Goal: Browse casually

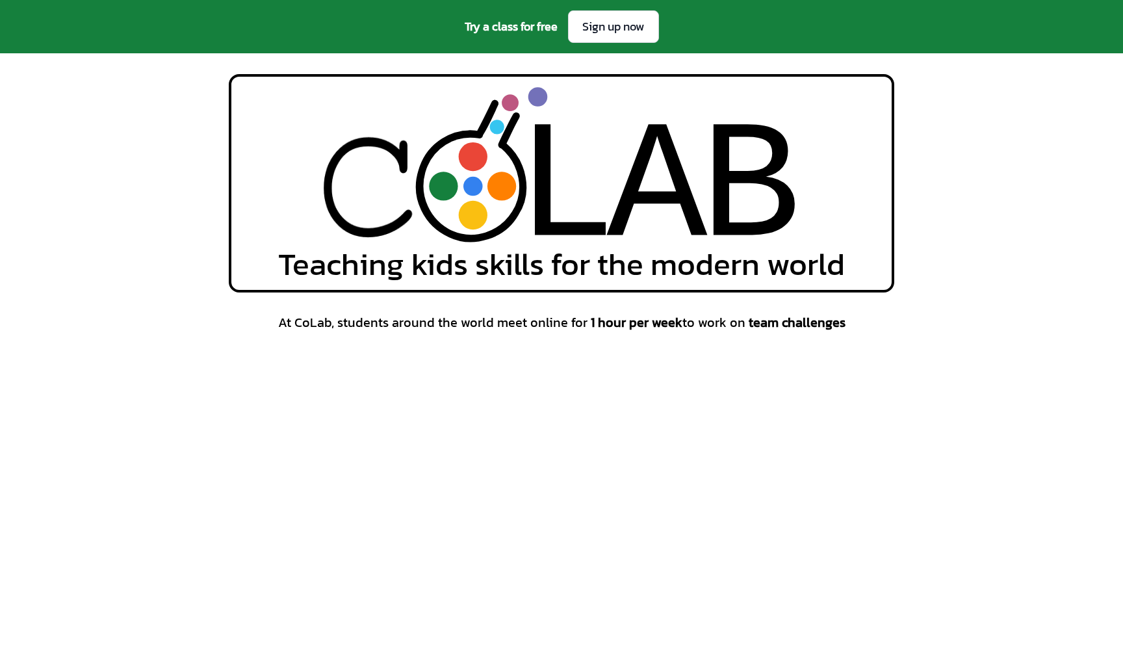
click at [428, 196] on icon at bounding box center [470, 186] width 103 height 105
click at [450, 216] on icon at bounding box center [471, 186] width 103 height 104
click at [503, 265] on span "Teaching kids skills for the modern world" at bounding box center [561, 263] width 567 height 31
click at [515, 277] on span "Teaching kids skills for the modern world" at bounding box center [561, 263] width 567 height 31
click at [514, 313] on span "At CoLab, students around the world meet online for 1 hour per week to work on …" at bounding box center [561, 322] width 567 height 18
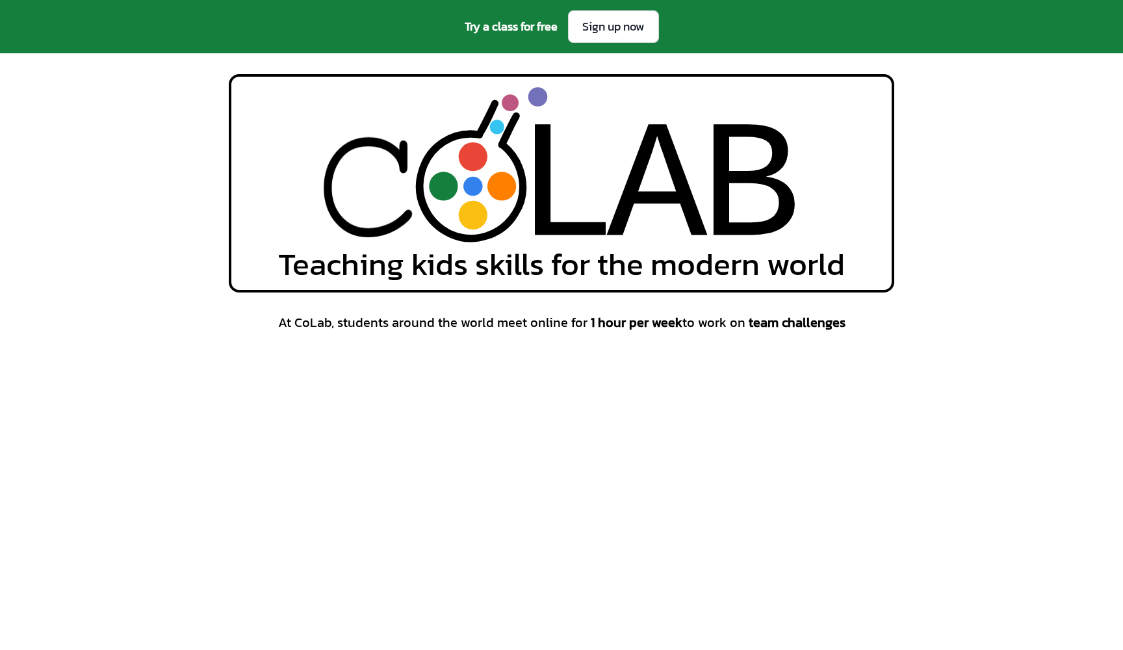
click at [518, 331] on span "At CoLab, students around the world meet online for 1 hour per week to work on …" at bounding box center [561, 322] width 567 height 18
click at [522, 36] on div "Try a class for free Sign up now" at bounding box center [561, 26] width 1123 height 53
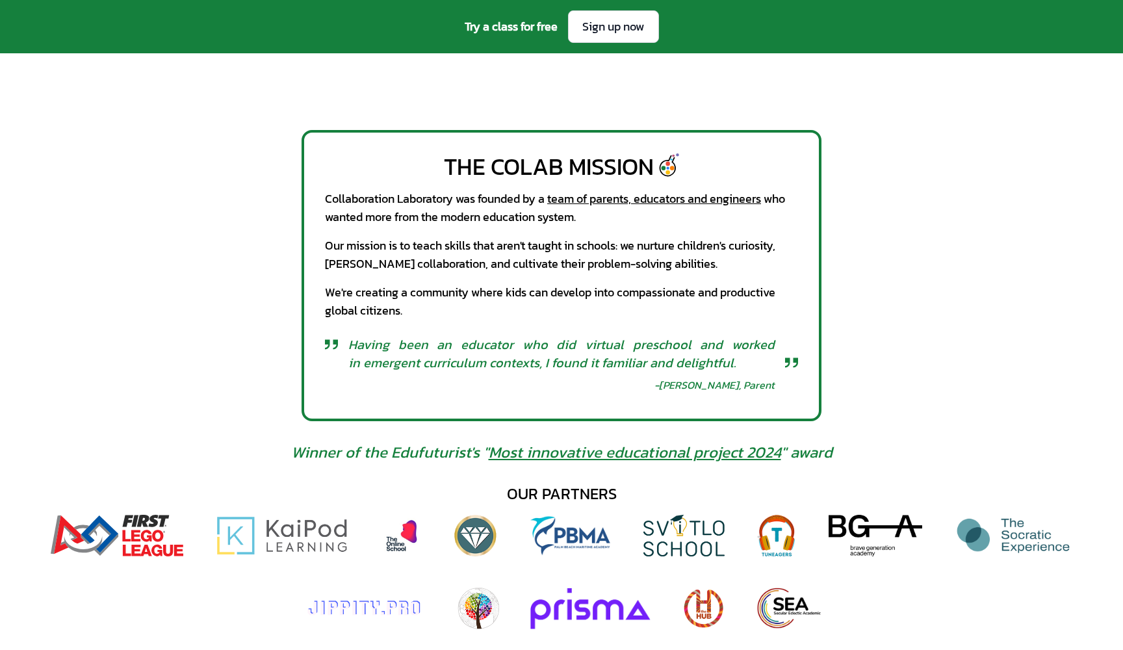
scroll to position [670, 0]
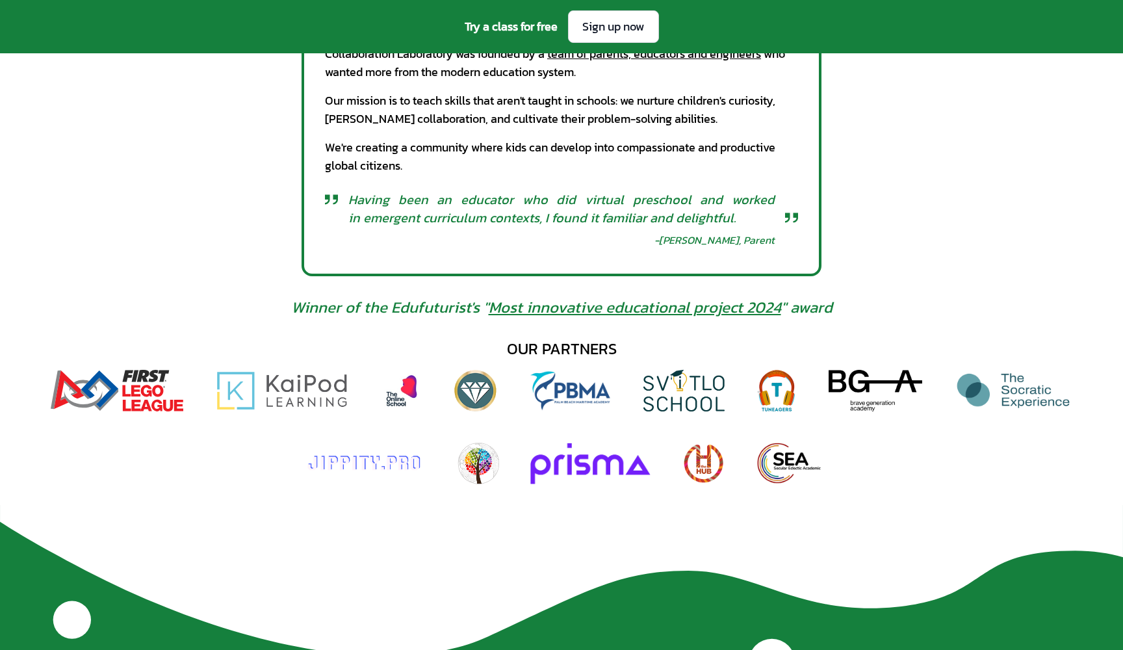
click at [299, 393] on img at bounding box center [281, 391] width 135 height 42
click at [880, 396] on img at bounding box center [875, 391] width 94 height 42
click at [473, 467] on img at bounding box center [478, 463] width 42 height 42
click at [775, 396] on img at bounding box center [777, 391] width 42 height 42
click at [766, 385] on img at bounding box center [777, 391] width 42 height 42
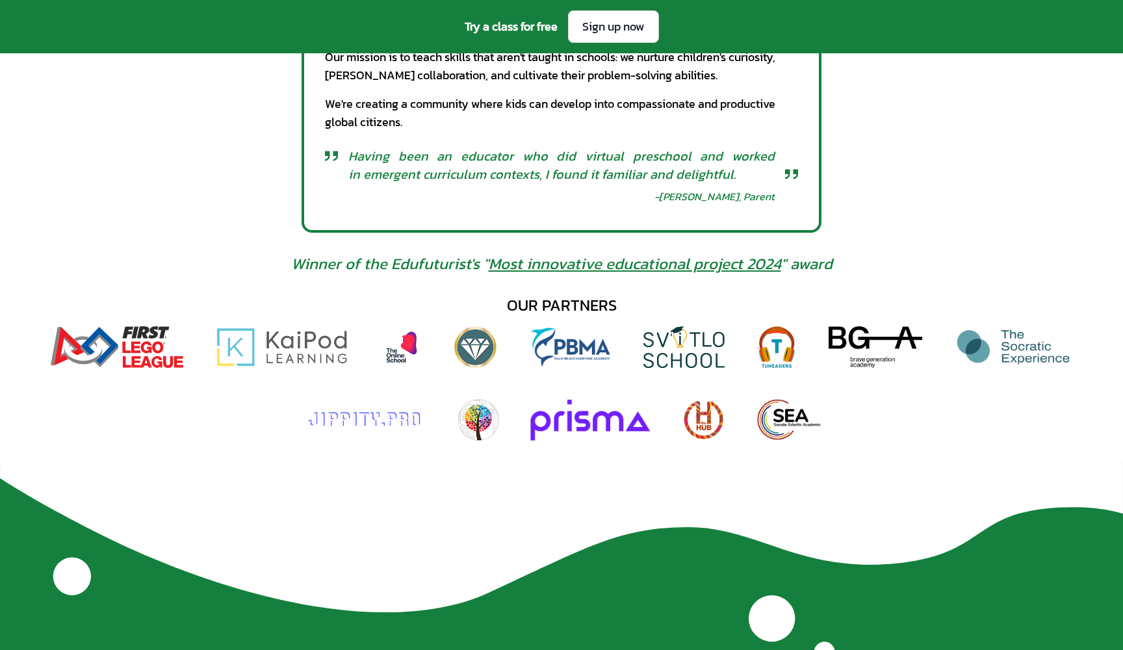
scroll to position [717, 0]
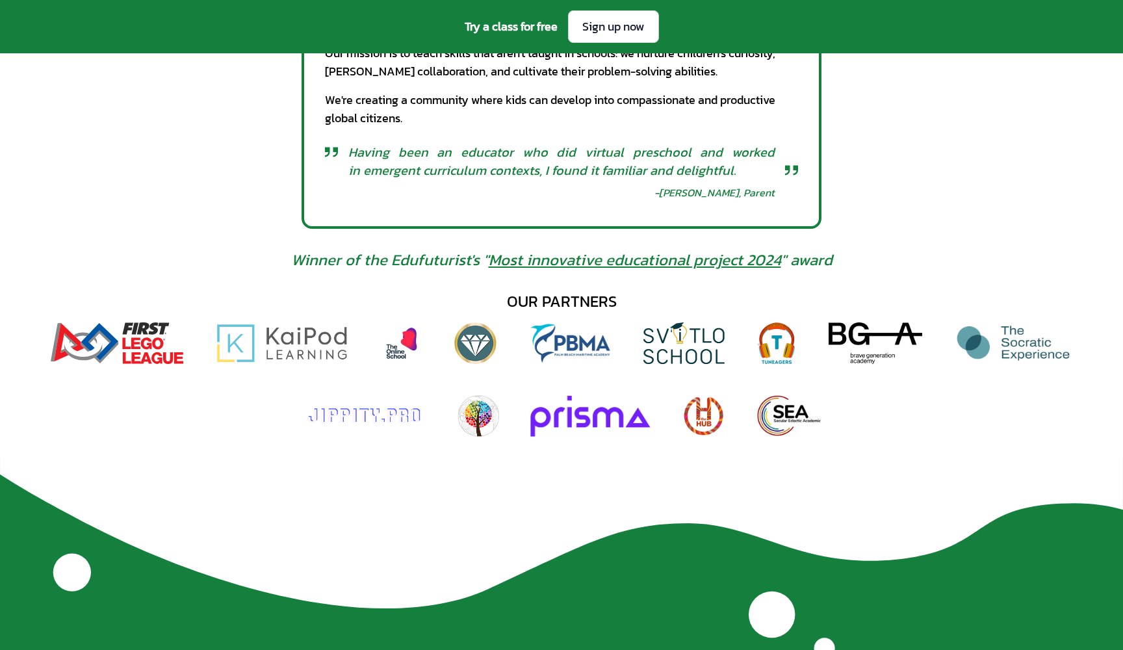
click at [408, 342] on img at bounding box center [402, 343] width 42 height 42
click at [476, 340] on img at bounding box center [474, 343] width 43 height 42
click at [773, 426] on img at bounding box center [788, 416] width 65 height 42
click at [702, 426] on img at bounding box center [704, 416] width 44 height 42
